Goal: Transaction & Acquisition: Book appointment/travel/reservation

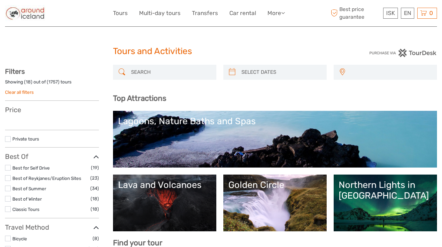
select select
click at [168, 76] on input "search" at bounding box center [170, 72] width 85 height 12
select select
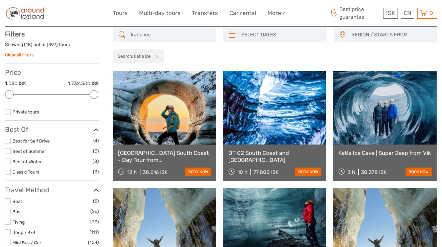
scroll to position [38, 0]
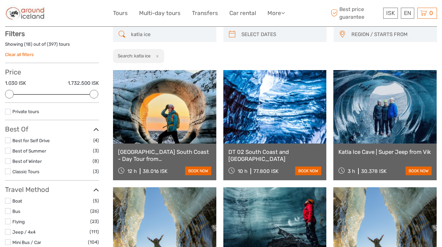
type input "katla ice"
click at [388, 154] on link "Katla Ice Cave | Super Jeep from Vik" at bounding box center [384, 152] width 93 height 7
click at [414, 169] on link "book now" at bounding box center [418, 171] width 26 height 9
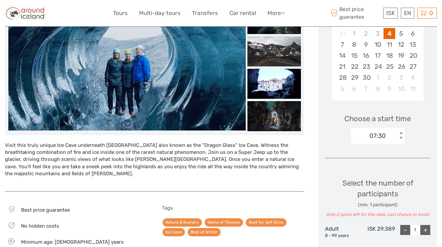
scroll to position [147, 0]
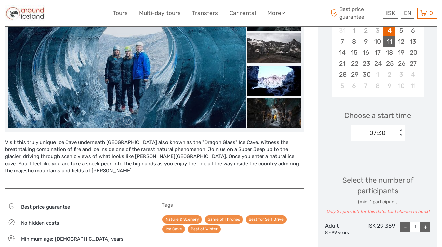
click at [388, 40] on div "11" at bounding box center [389, 41] width 12 height 11
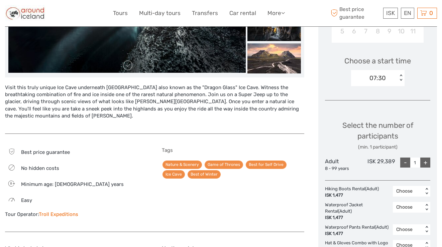
scroll to position [203, 0]
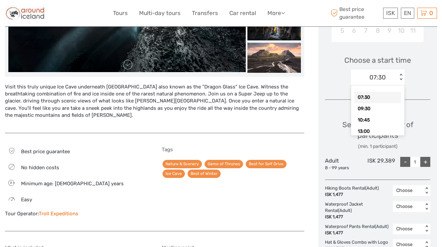
click at [374, 78] on div "07:30" at bounding box center [377, 77] width 16 height 9
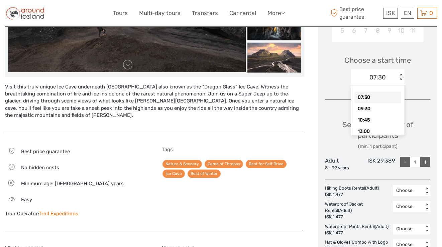
click at [366, 98] on div "07:30" at bounding box center [377, 97] width 47 height 11
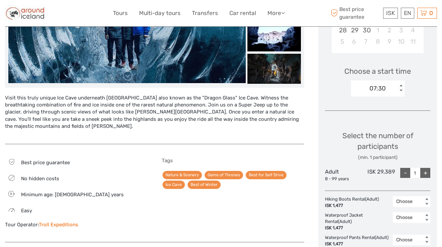
scroll to position [193, 0]
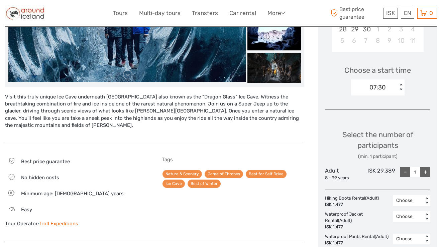
click at [422, 171] on div "+" at bounding box center [425, 172] width 10 height 10
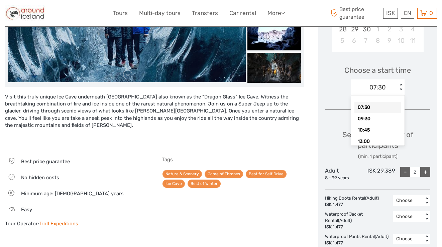
click at [376, 93] on div "07:30 < >" at bounding box center [377, 88] width 53 height 16
click at [372, 117] on div "09:30" at bounding box center [377, 118] width 47 height 11
type input "1"
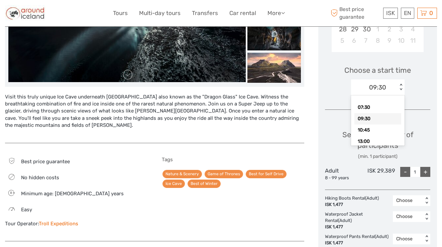
click at [374, 90] on div "09:30" at bounding box center [377, 87] width 17 height 9
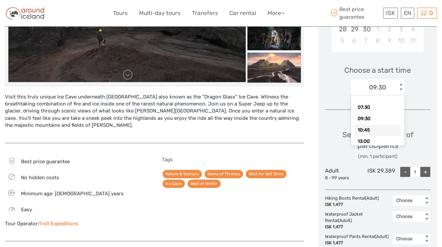
click at [371, 129] on div "10:45" at bounding box center [377, 130] width 47 height 11
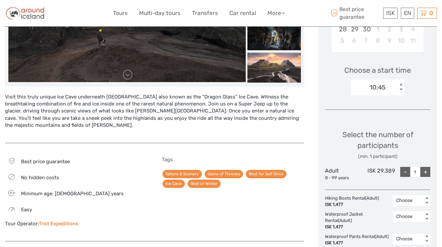
click at [367, 111] on div "Choose Date of Travel Next Month September 2025 Su Mo Tu We Th Fr Sa 31 1 2 3 4…" at bounding box center [377, 146] width 119 height 453
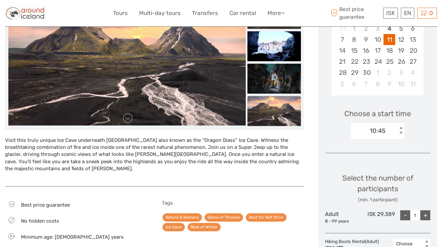
scroll to position [137, 0]
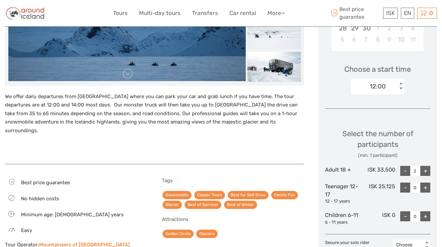
scroll to position [182, 0]
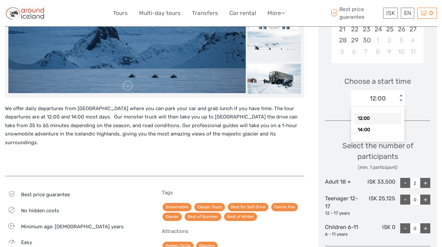
click at [372, 103] on div "12:00" at bounding box center [374, 99] width 46 height 10
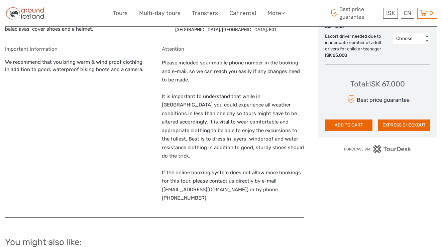
scroll to position [466, 0]
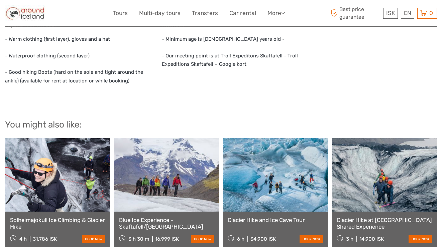
scroll to position [668, 0]
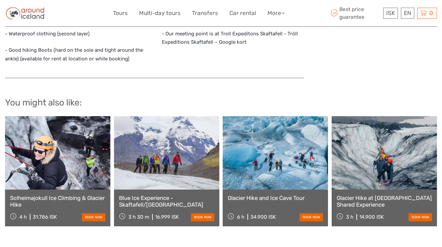
click at [163, 207] on link "Blue Ice Experience - Skaftafell/Vatnajökull" at bounding box center [166, 202] width 95 height 14
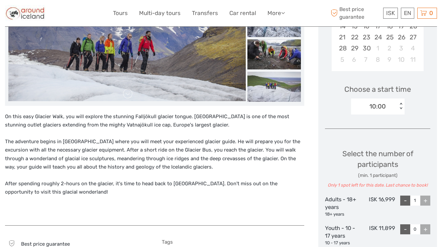
scroll to position [175, 0]
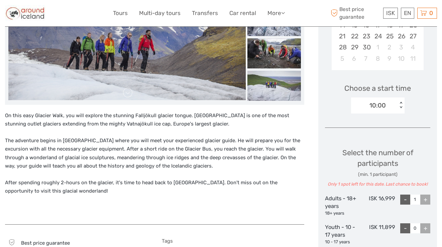
click at [368, 103] on div "10:00" at bounding box center [374, 106] width 46 height 10
click at [370, 136] on div "13:30" at bounding box center [377, 136] width 47 height 11
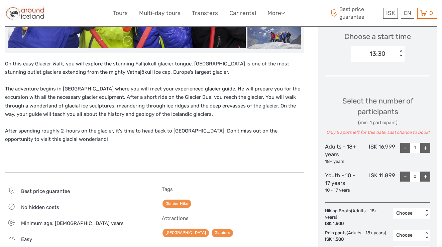
scroll to position [214, 0]
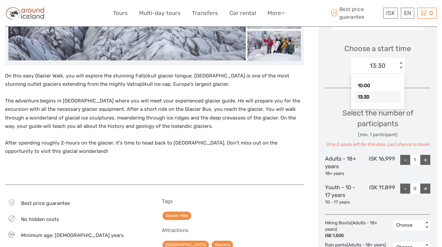
click at [384, 65] on div "13:30" at bounding box center [377, 65] width 16 height 9
click at [374, 85] on div "10:00" at bounding box center [377, 85] width 47 height 11
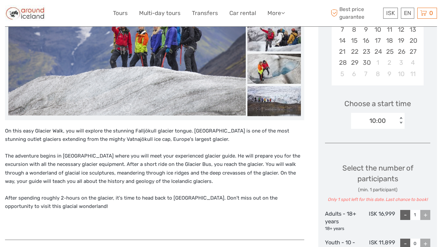
scroll to position [129, 0]
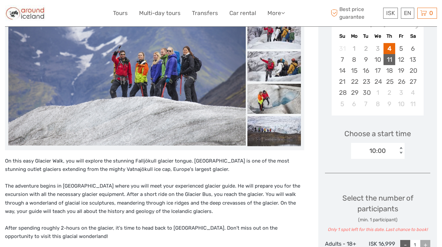
click at [392, 59] on div "11" at bounding box center [389, 59] width 12 height 11
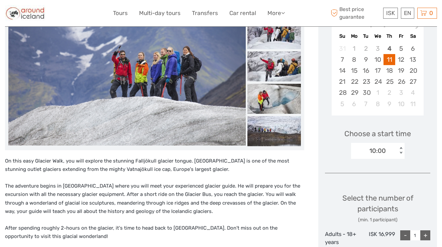
click at [373, 151] on div "10:00" at bounding box center [377, 151] width 16 height 9
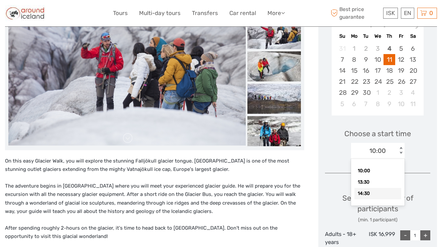
click at [372, 193] on div "14:30" at bounding box center [377, 193] width 47 height 11
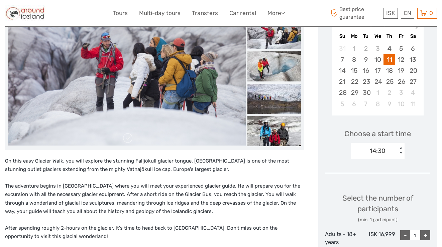
click at [380, 151] on div "14:30" at bounding box center [377, 151] width 16 height 9
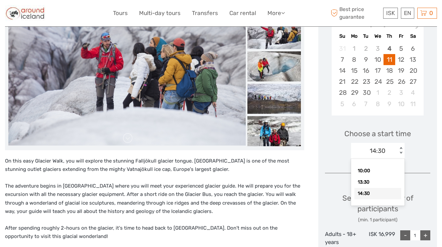
click at [385, 195] on div "14:30" at bounding box center [377, 193] width 47 height 11
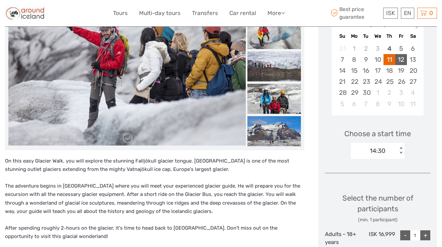
click at [397, 56] on div "12" at bounding box center [401, 59] width 12 height 11
click at [389, 153] on div "09:00" at bounding box center [374, 151] width 46 height 10
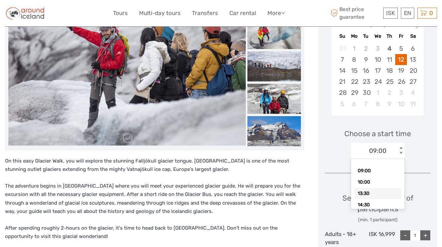
click at [414, 177] on div "Choose Date of Travel Next Month September 2025 Su Mo Tu We Th Fr Sa 31 1 2 3 4…" at bounding box center [377, 204] width 119 height 442
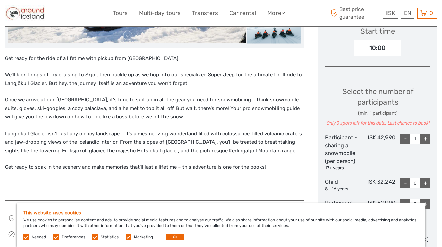
scroll to position [233, 0]
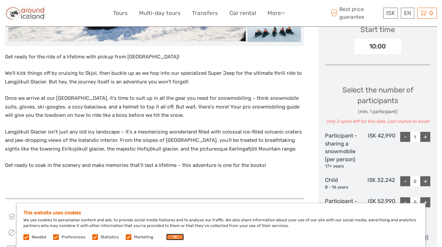
click at [166, 237] on button "OK" at bounding box center [175, 237] width 18 height 7
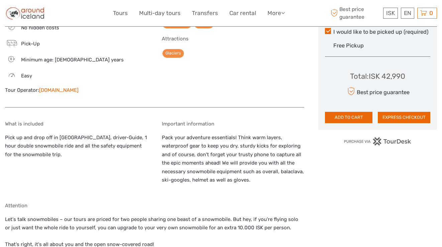
scroll to position [440, 0]
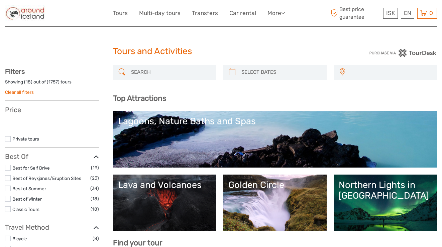
select select
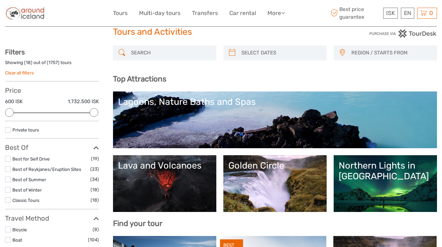
scroll to position [23, 0]
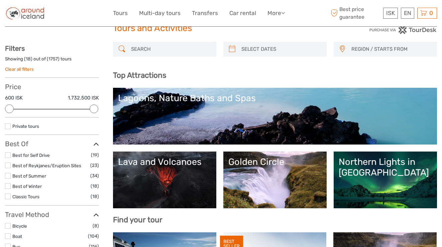
click at [157, 102] on div "Lagoons, Nature Baths and Spas" at bounding box center [275, 98] width 314 height 11
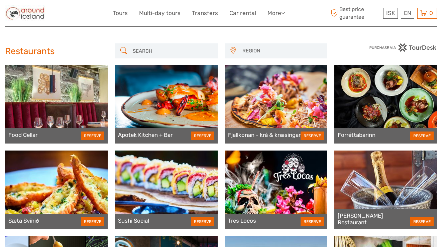
click at [164, 50] on input "search" at bounding box center [172, 51] width 84 height 12
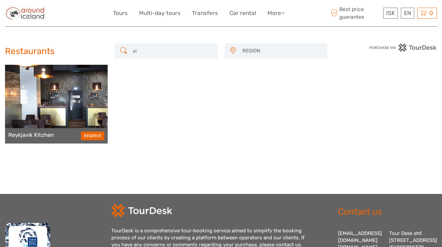
type input "v"
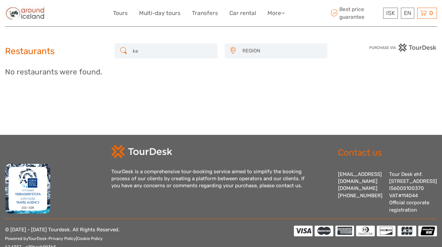
type input "k"
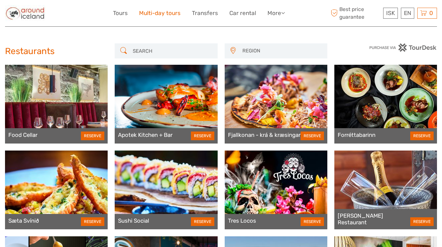
click at [147, 10] on link "Multi-day tours" at bounding box center [159, 13] width 41 height 10
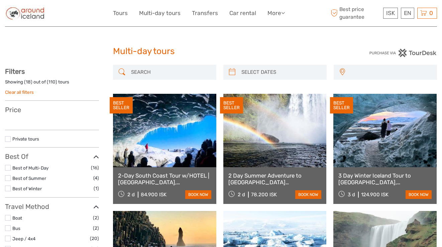
select select
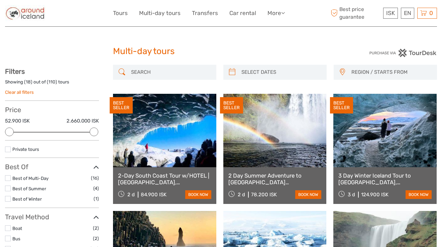
click at [96, 129] on div at bounding box center [94, 132] width 9 height 9
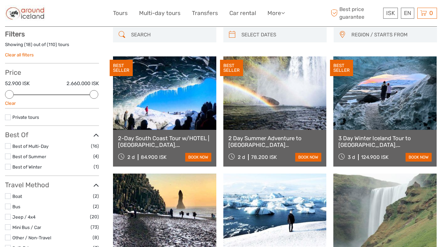
scroll to position [38, 0]
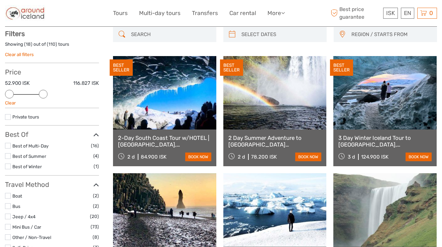
drag, startPoint x: 95, startPoint y: 93, endPoint x: 41, endPoint y: 103, distance: 54.6
click at [41, 103] on div "Price 52.900 ISK 116.827 ISK Clear" at bounding box center [52, 88] width 94 height 40
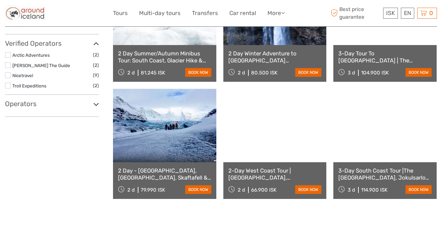
scroll to position [371, 0]
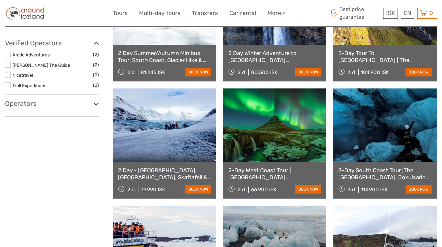
click at [7, 54] on label at bounding box center [8, 55] width 6 height 6
click at [0, 0] on input "checkbox" at bounding box center [0, 0] width 0 height 0
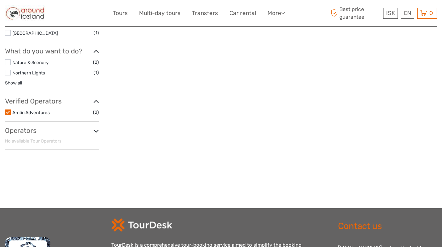
scroll to position [265, 0]
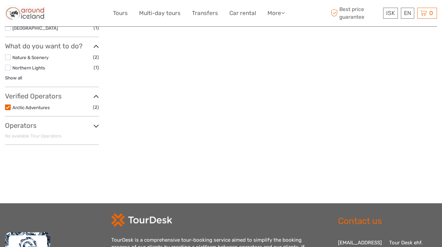
click at [9, 109] on label at bounding box center [8, 108] width 6 height 6
click at [0, 0] on input "checkbox" at bounding box center [0, 0] width 0 height 0
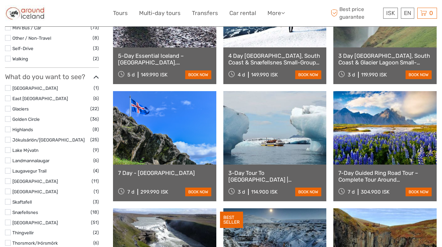
scroll to position [239, 0]
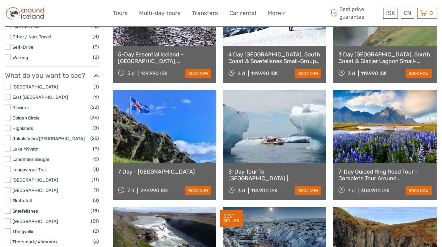
click at [9, 109] on label at bounding box center [8, 108] width 6 height 6
click at [0, 0] on input "checkbox" at bounding box center [0, 0] width 0 height 0
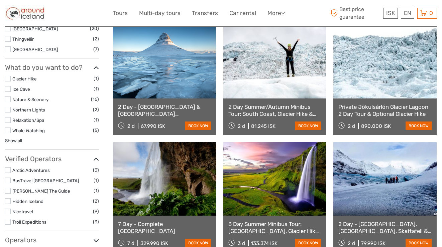
scroll to position [325, 0]
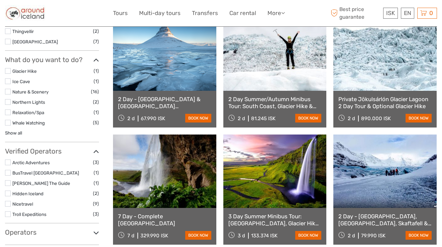
click at [10, 71] on label at bounding box center [8, 71] width 6 height 6
click at [0, 0] on input "checkbox" at bounding box center [0, 0] width 0 height 0
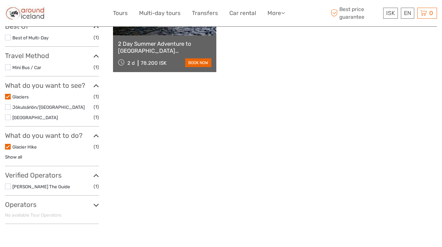
scroll to position [201, 0]
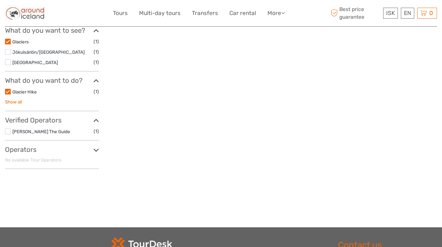
click at [13, 102] on link "Show all" at bounding box center [13, 101] width 17 height 5
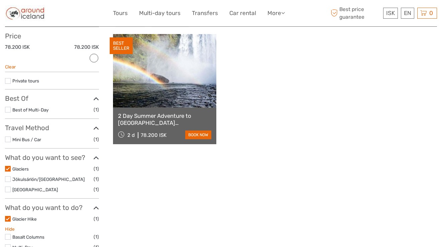
scroll to position [0, 0]
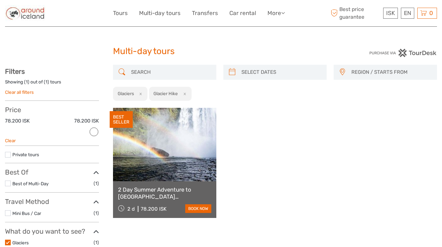
click at [150, 195] on link "2 Day Summer Adventure to Icelands South Coast, Glacier Hiking, Jökulsárlón, Di…" at bounding box center [164, 193] width 93 height 14
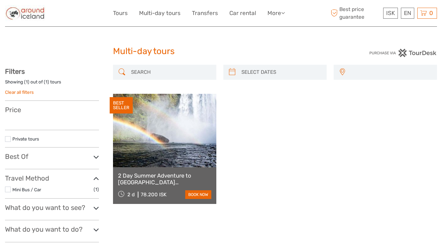
select select
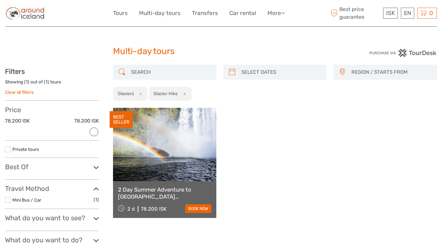
click at [20, 91] on link "Clear all filters" at bounding box center [19, 92] width 29 height 5
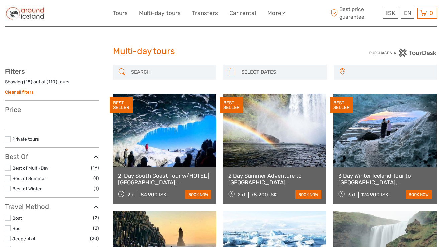
select select
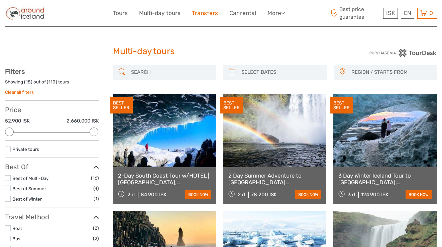
click at [214, 11] on link "Transfers" at bounding box center [205, 13] width 26 height 10
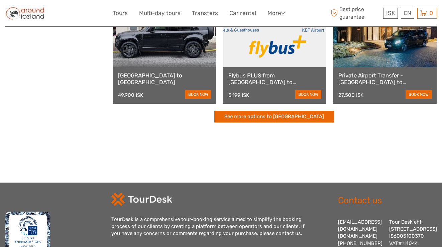
scroll to position [226, 0]
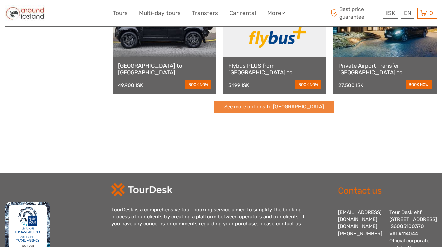
click at [269, 107] on link "See more options to [GEOGRAPHIC_DATA]" at bounding box center [274, 107] width 120 height 12
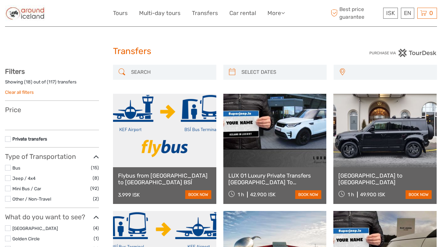
select select
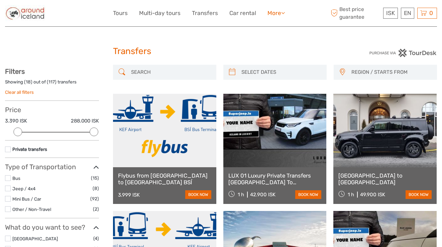
click at [275, 15] on link "More" at bounding box center [275, 13] width 17 height 10
click at [270, 25] on link "Food & drink" at bounding box center [264, 26] width 40 height 13
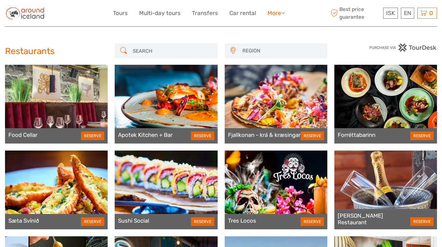
click at [275, 10] on link "More" at bounding box center [275, 13] width 17 height 10
click at [280, 37] on link "Travel Articles" at bounding box center [264, 41] width 40 height 13
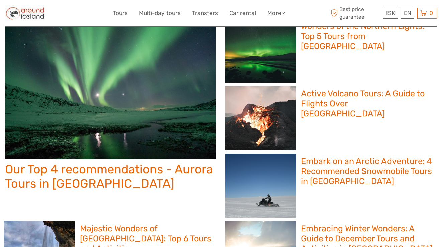
scroll to position [59, 0]
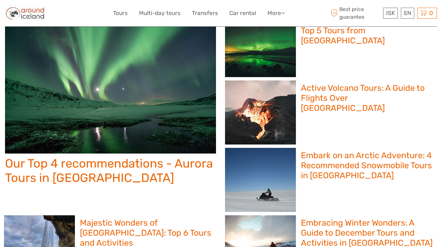
click at [72, 183] on h2 "Our Top 4 recommendations - Aurora Tours in North Iceland" at bounding box center [110, 170] width 211 height 29
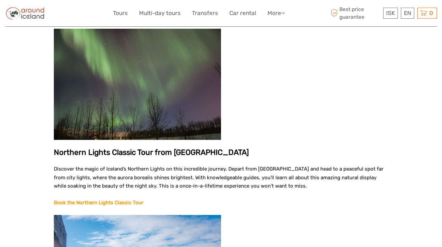
scroll to position [330, 0]
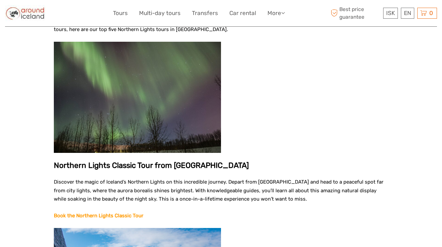
click at [93, 213] on strong "Book the Northern Lights Classic Tour" at bounding box center [99, 216] width 90 height 6
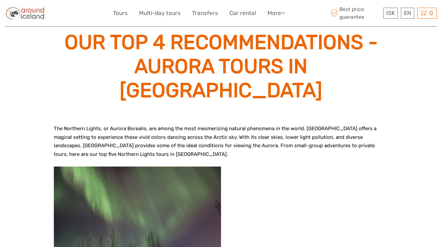
scroll to position [135, 0]
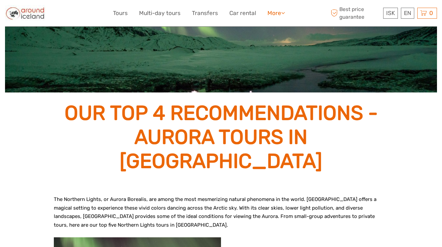
click at [268, 15] on link "More" at bounding box center [275, 13] width 17 height 10
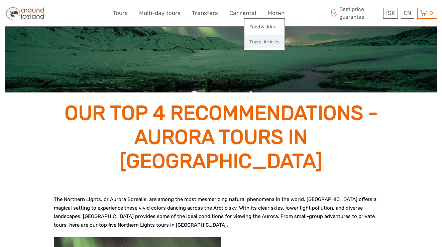
click at [261, 40] on link "Travel Articles" at bounding box center [264, 41] width 40 height 13
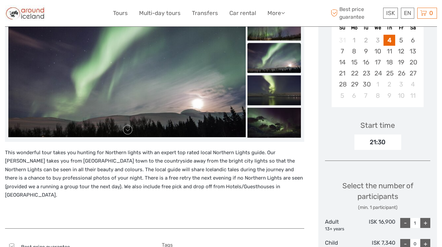
scroll to position [138, 0]
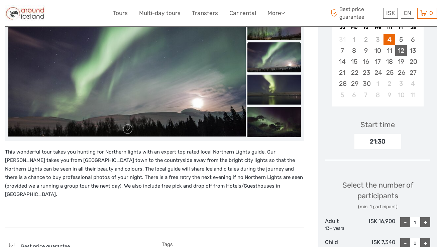
click at [396, 46] on div "12" at bounding box center [401, 50] width 12 height 11
click at [376, 146] on div "21:30" at bounding box center [377, 141] width 47 height 15
click at [379, 140] on div "21:30" at bounding box center [377, 141] width 47 height 15
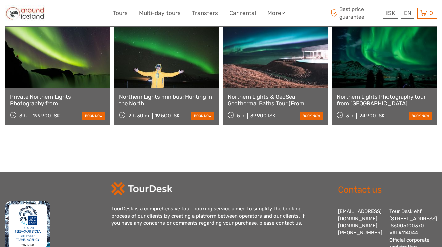
scroll to position [1203, 0]
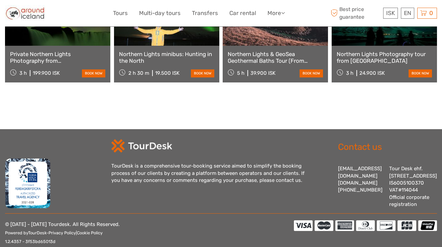
click at [249, 64] on link "Northern Lights & GeoSea Geothermal Baths Tour (From [GEOGRAPHIC_DATA])" at bounding box center [274, 58] width 95 height 14
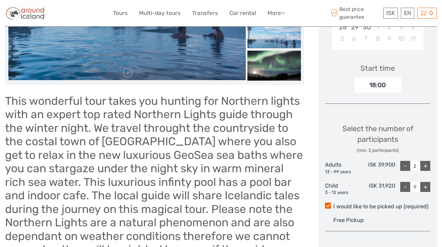
scroll to position [196, 0]
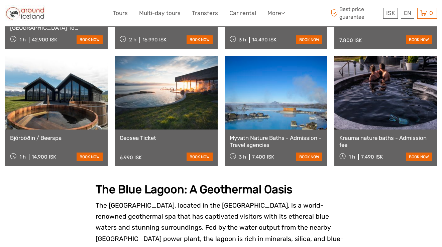
scroll to position [607, 0]
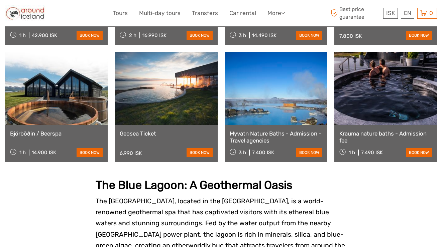
click at [125, 132] on link "Geosea Ticket" at bounding box center [166, 133] width 93 height 7
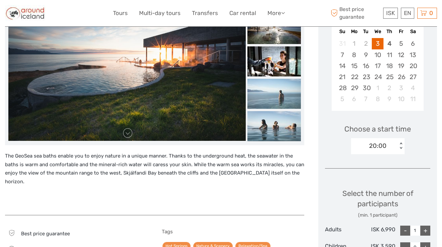
scroll to position [135, 0]
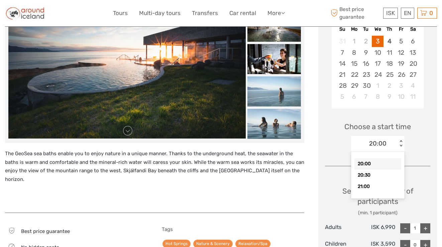
click at [386, 145] on div "20:00" at bounding box center [374, 144] width 46 height 10
click at [325, 129] on div "Choose a start time option 20:00 selected, 1 of 3. 3 results available. Use Up …" at bounding box center [377, 134] width 105 height 43
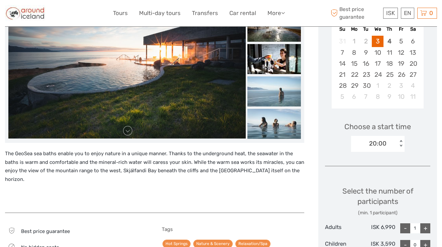
scroll to position [0, 0]
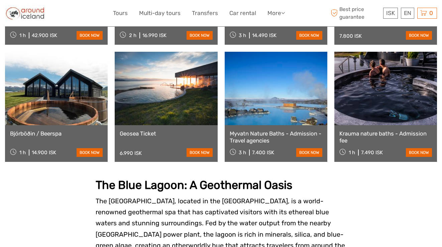
click at [249, 143] on link "Myvatn Nature Baths - Admission - Travel agencies" at bounding box center [275, 137] width 93 height 14
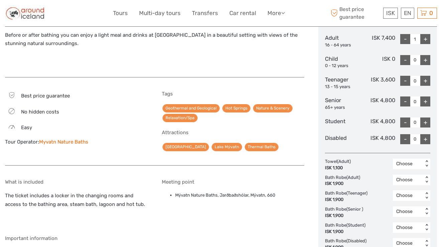
scroll to position [321, 0]
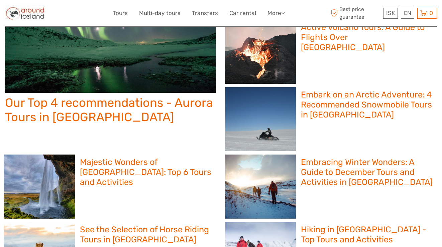
scroll to position [123, 0]
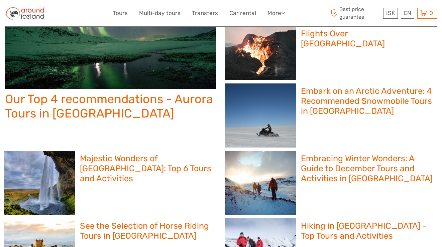
click at [324, 104] on h2 "Embark on an Arctic Adventure: 4 Recommended Snowmobile Tours in [GEOGRAPHIC_DA…" at bounding box center [367, 101] width 132 height 30
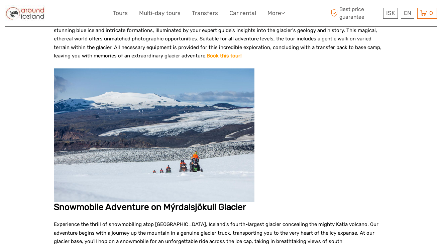
scroll to position [874, 0]
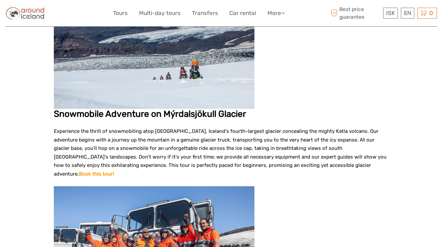
scroll to position [968, 0]
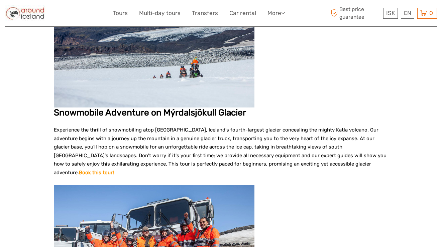
click at [114, 170] on strong "Book this tour!" at bounding box center [96, 173] width 35 height 6
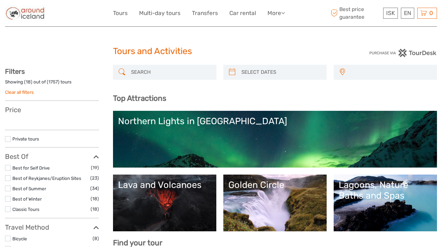
select select
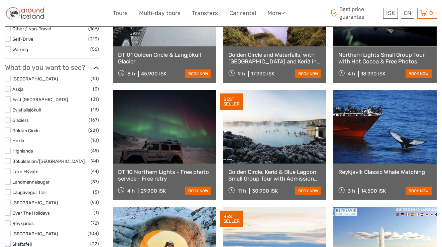
scroll to position [286, 0]
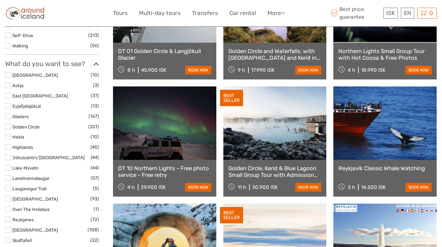
click at [9, 117] on label at bounding box center [8, 117] width 6 height 6
click at [0, 0] on input "checkbox" at bounding box center [0, 0] width 0 height 0
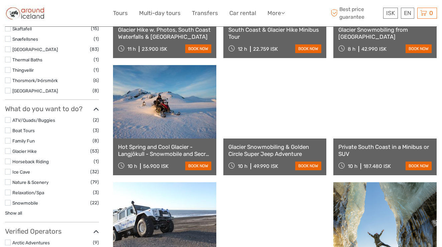
scroll to position [401, 0]
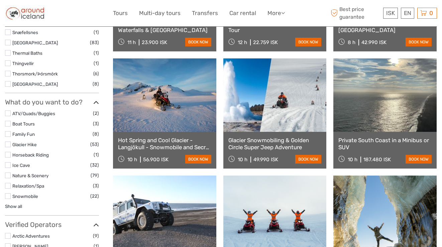
click at [10, 165] on label at bounding box center [8, 165] width 6 height 6
click at [0, 0] on input "checkbox" at bounding box center [0, 0] width 0 height 0
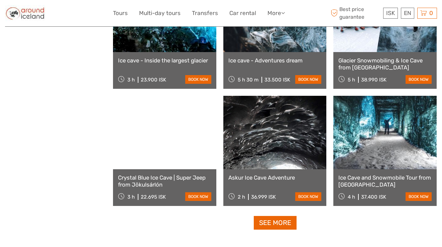
scroll to position [598, 0]
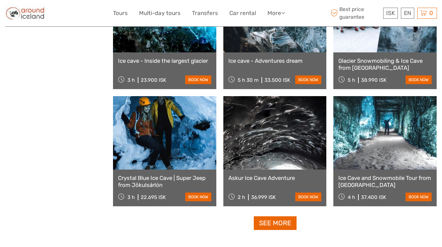
click at [365, 67] on link "Glacier Snowmobiling & Ice Cave from Geysir Area" at bounding box center [384, 64] width 93 height 14
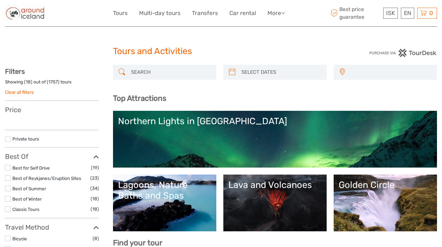
select select
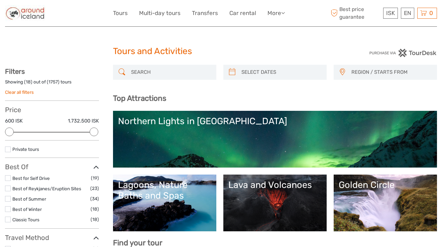
click at [232, 78] on div at bounding box center [274, 72] width 103 height 15
type input "[DATE]"
click at [241, 71] on input "search" at bounding box center [281, 72] width 85 height 12
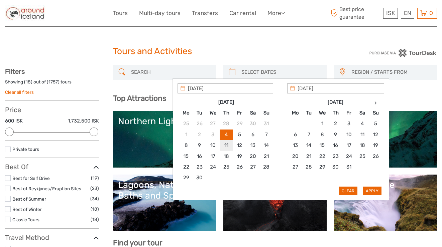
type input "11/09/2025"
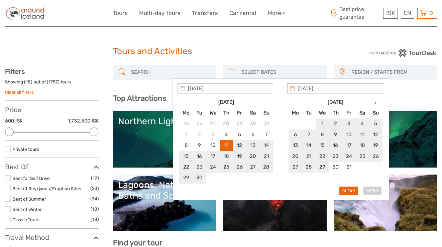
type input "13/09/2025"
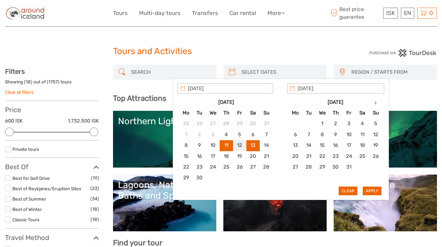
type input "11/09/2025"
click at [371, 189] on button "Apply" at bounding box center [371, 191] width 19 height 9
type input "11/09/2025 - 13/09/2025"
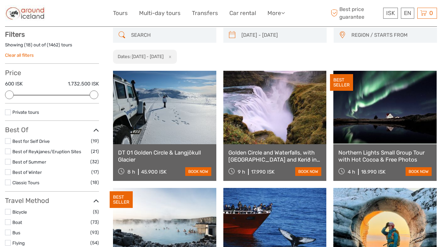
scroll to position [38, 0]
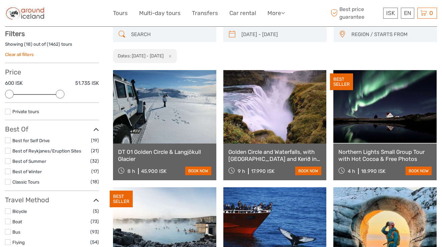
drag, startPoint x: 92, startPoint y: 94, endPoint x: 58, endPoint y: 88, distance: 34.6
click at [58, 88] on div "Price 600 ISK 51.735 ISK Clear" at bounding box center [52, 85] width 94 height 35
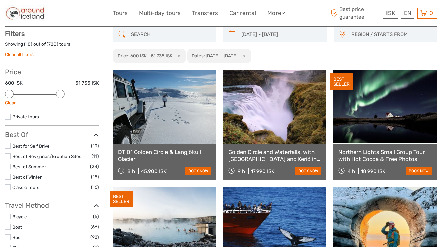
click at [8, 146] on label at bounding box center [8, 146] width 6 height 6
click at [0, 0] on input "checkbox" at bounding box center [0, 0] width 0 height 0
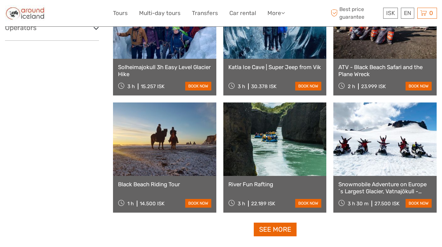
scroll to position [605, 0]
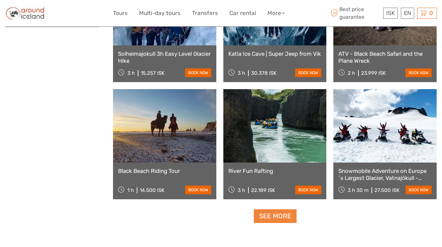
click at [278, 218] on link "See more" at bounding box center [275, 216] width 43 height 14
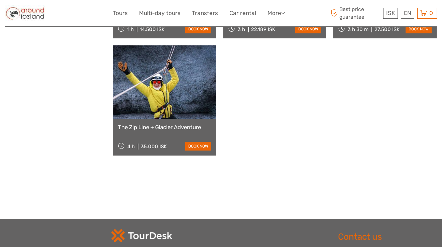
scroll to position [768, 0]
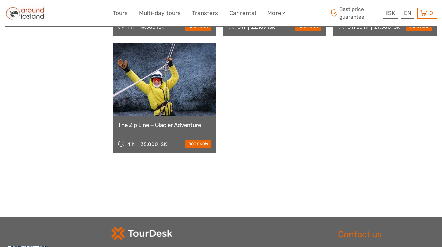
click at [187, 123] on link "The Zip Line + Glacier Adventure" at bounding box center [164, 125] width 93 height 7
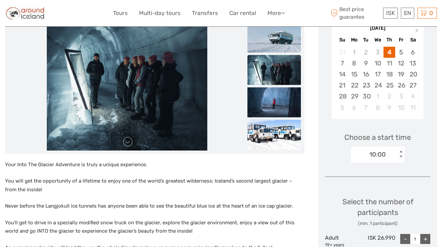
scroll to position [127, 0]
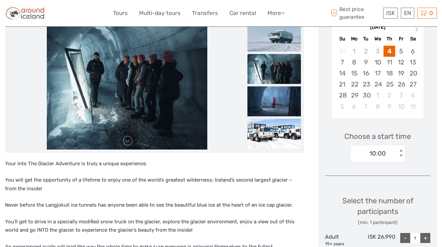
click at [377, 155] on div "10:00" at bounding box center [377, 153] width 16 height 9
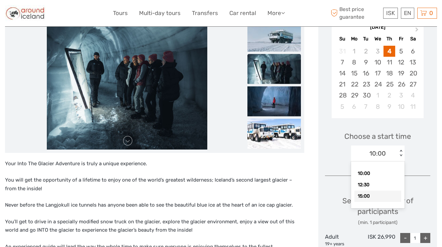
click at [377, 196] on div "15:00" at bounding box center [377, 196] width 47 height 11
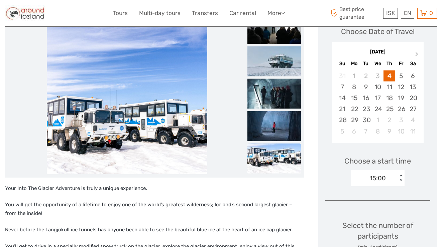
scroll to position [0, 0]
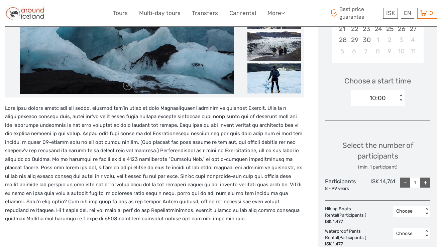
scroll to position [181, 0]
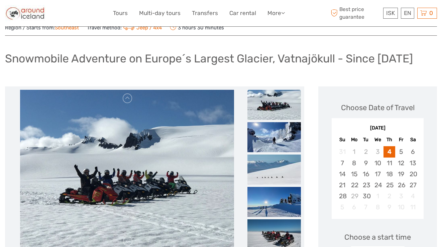
scroll to position [35, 0]
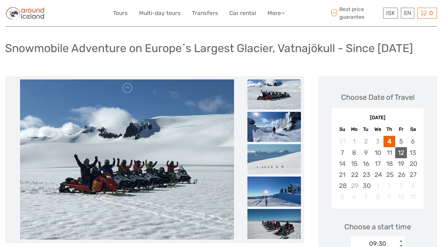
click at [399, 155] on div "12" at bounding box center [401, 152] width 12 height 11
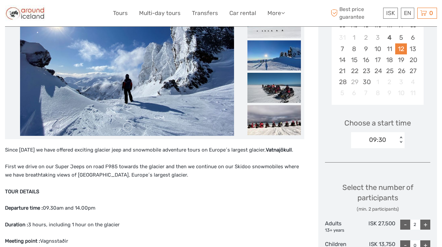
scroll to position [157, 0]
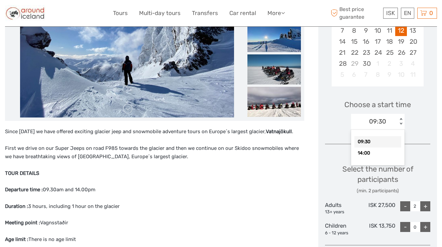
click at [389, 122] on div "09:30" at bounding box center [374, 122] width 46 height 10
click at [368, 151] on div "14:00" at bounding box center [377, 153] width 47 height 11
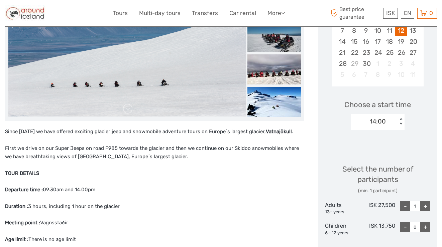
click at [376, 119] on div "14:00" at bounding box center [377, 121] width 16 height 9
click at [377, 144] on div "09:30" at bounding box center [377, 141] width 47 height 11
type input "2"
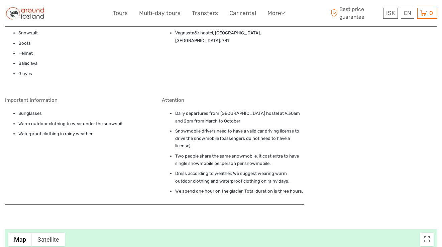
scroll to position [536, 0]
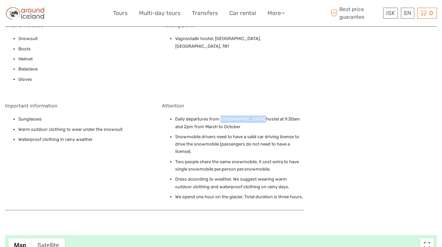
drag, startPoint x: 219, startPoint y: 109, endPoint x: 258, endPoint y: 112, distance: 38.5
click at [258, 116] on li "Daily departures from Vagnsstaðir hostel at 9.30am and 2pm from March to October" at bounding box center [239, 123] width 129 height 15
copy li "Vagnsstaðir hostel"
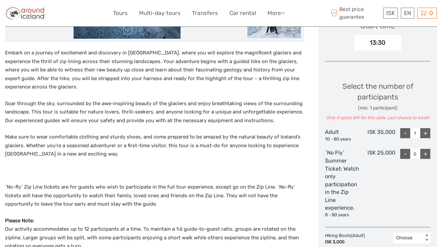
scroll to position [235, 0]
click at [366, 40] on div "13:30" at bounding box center [377, 42] width 47 height 15
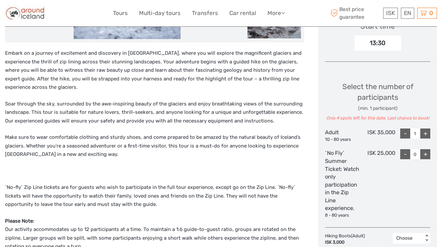
click at [378, 41] on div "13:30" at bounding box center [377, 42] width 47 height 15
click at [373, 62] on div "Choose Date of Travel Next Month [DATE] Su Mo Tu We Th Fr Sa 31 1 2 3 4 5 6 7 8…" at bounding box center [377, 195] width 119 height 640
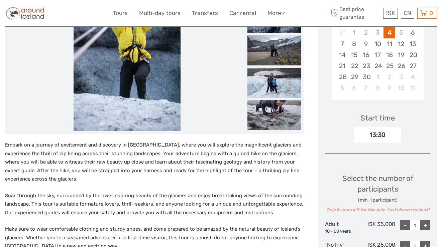
scroll to position [121, 0]
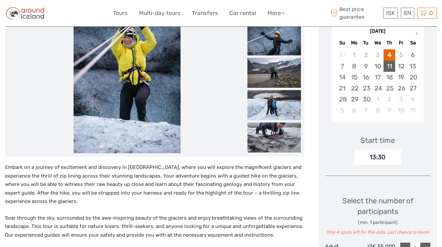
click at [392, 61] on div "11" at bounding box center [389, 66] width 12 height 11
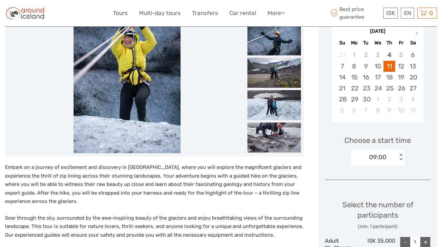
click at [378, 152] on div "09:00 < >" at bounding box center [377, 158] width 53 height 16
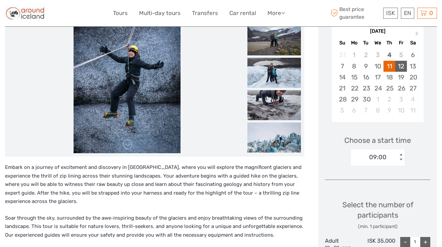
click at [397, 66] on div "12" at bounding box center [401, 66] width 12 height 11
click at [377, 156] on div "09:00" at bounding box center [377, 157] width 17 height 9
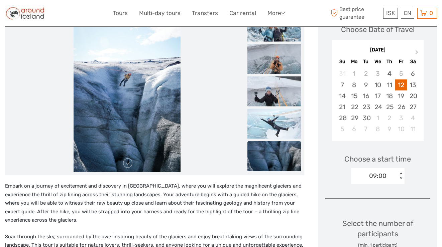
scroll to position [94, 0]
